Goal: Find specific page/section: Find specific page/section

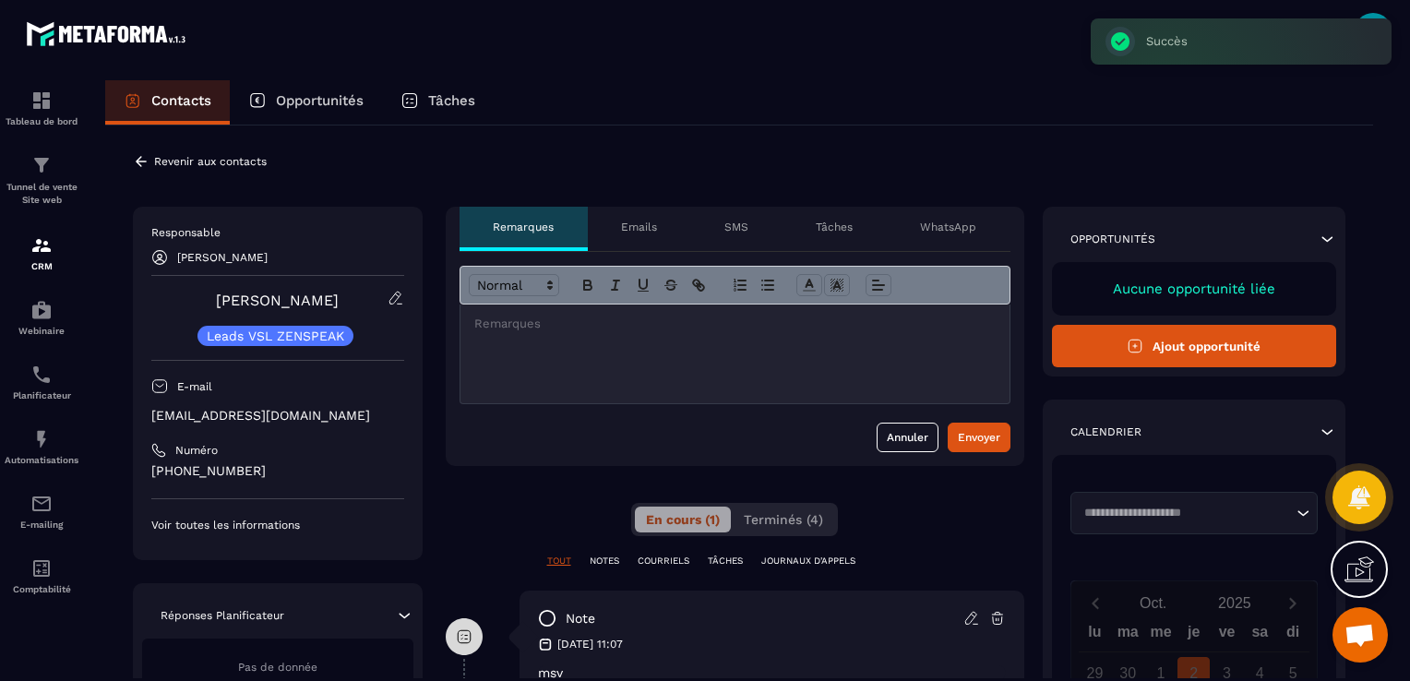
click at [138, 157] on icon at bounding box center [141, 161] width 17 height 17
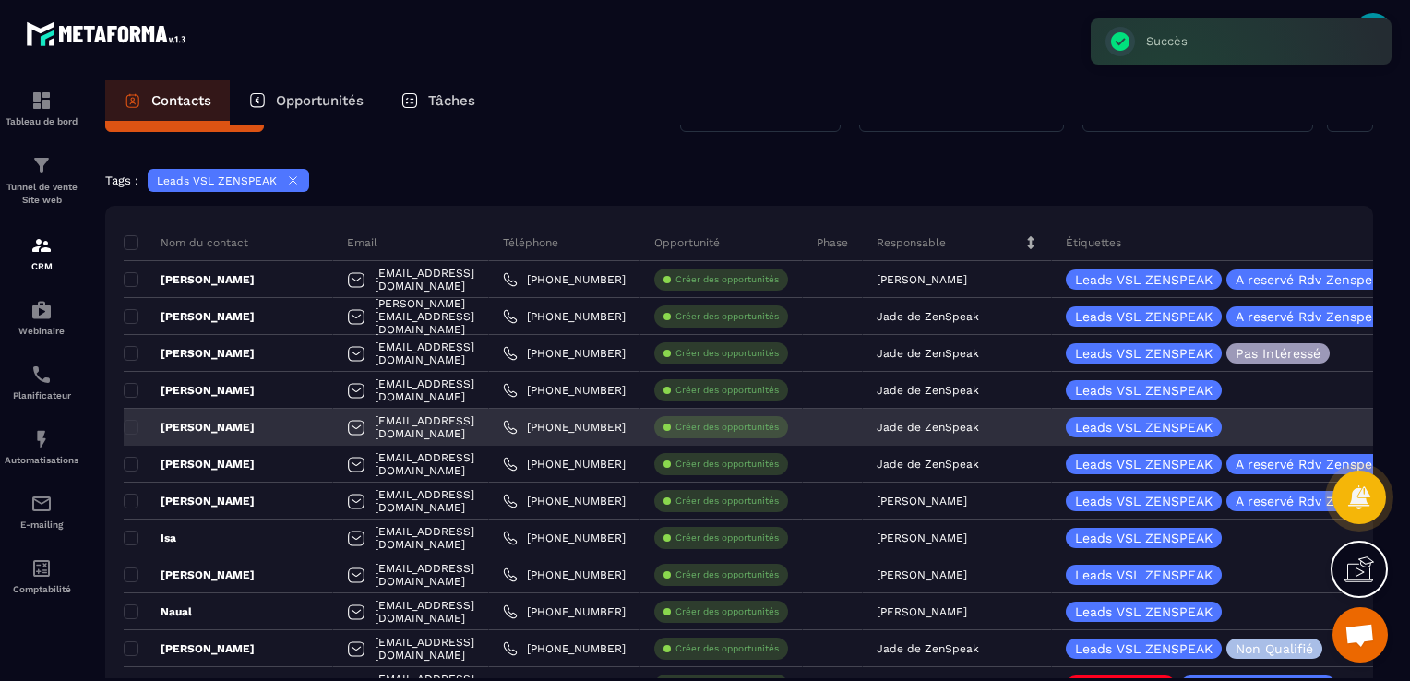
scroll to position [92, 0]
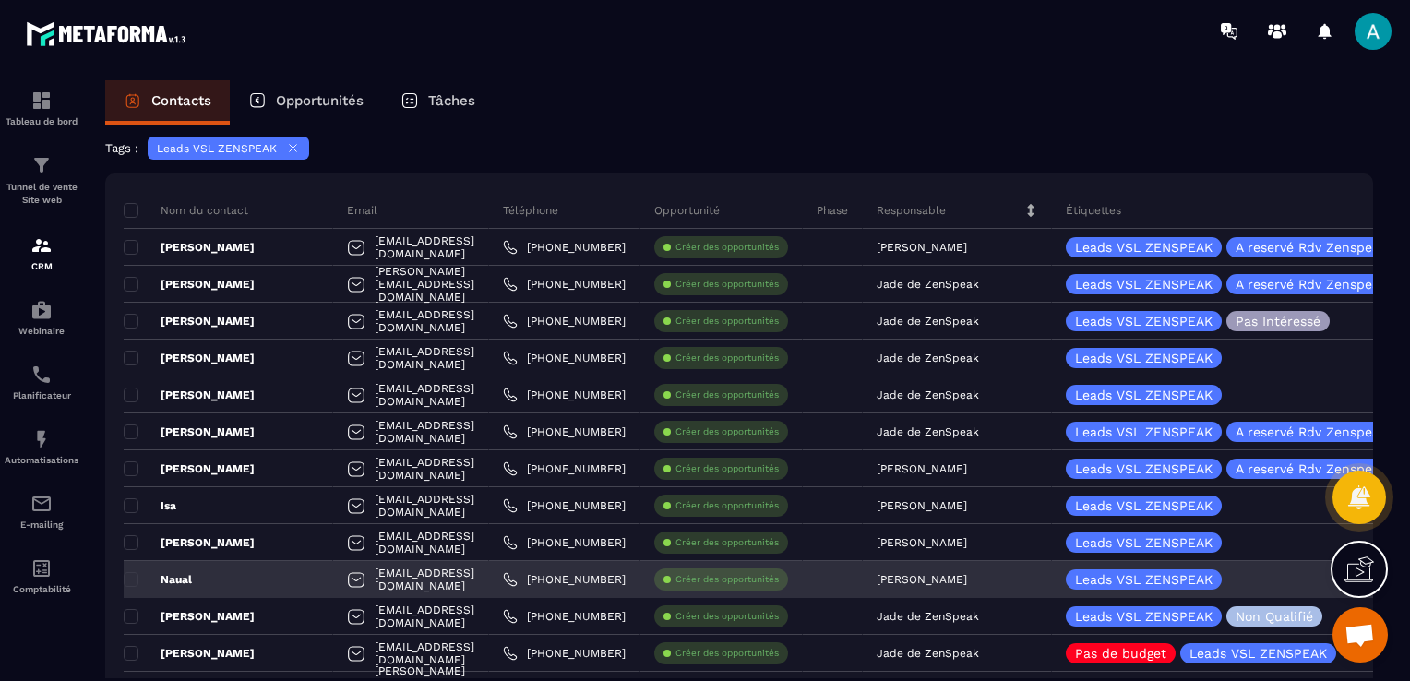
click at [384, 580] on div "[EMAIL_ADDRESS][DOMAIN_NAME]" at bounding box center [411, 579] width 156 height 37
click at [198, 575] on div "Naual" at bounding box center [229, 579] width 210 height 37
